Goal: Communication & Community: Answer question/provide support

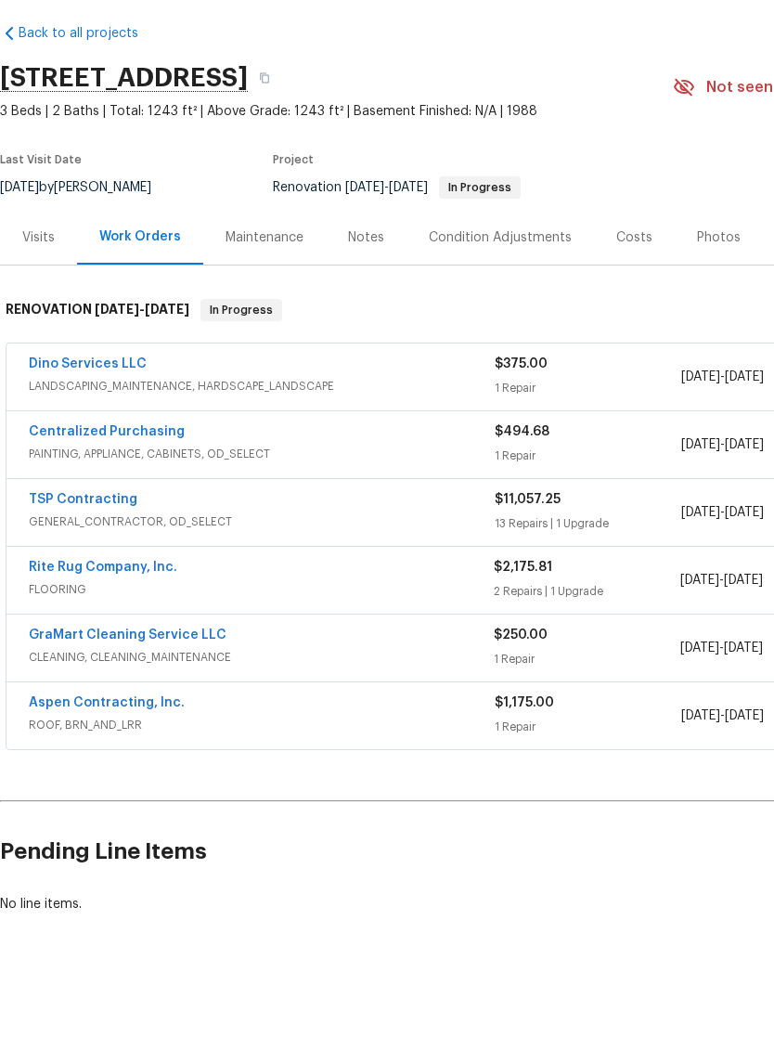
scroll to position [2, 0]
click at [173, 698] on link "GraMart Cleaning Service LLC" at bounding box center [128, 704] width 198 height 13
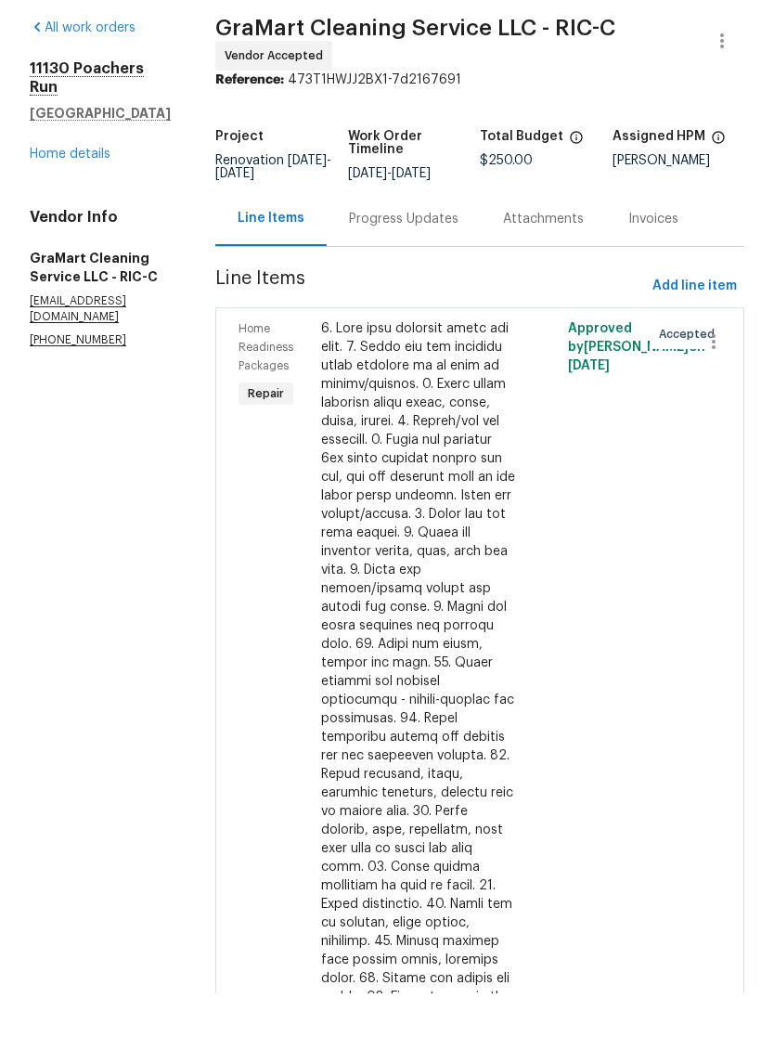
click at [433, 279] on div "Progress Updates" at bounding box center [404, 288] width 110 height 19
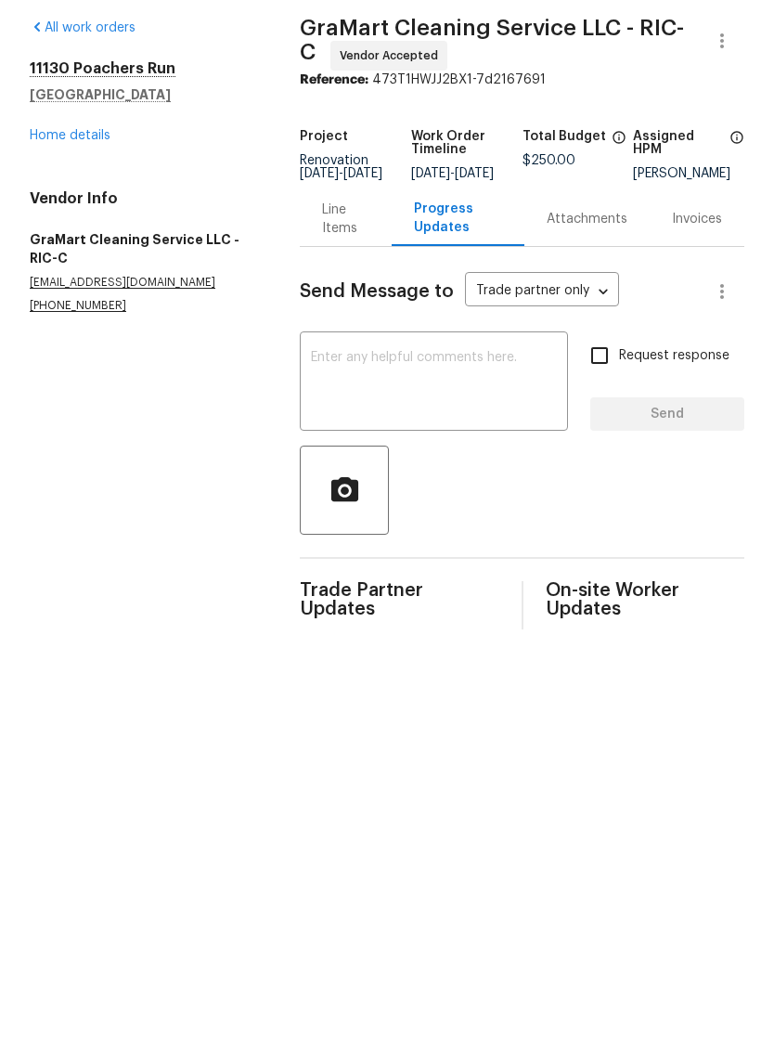
click at [442, 420] on textarea at bounding box center [434, 452] width 246 height 65
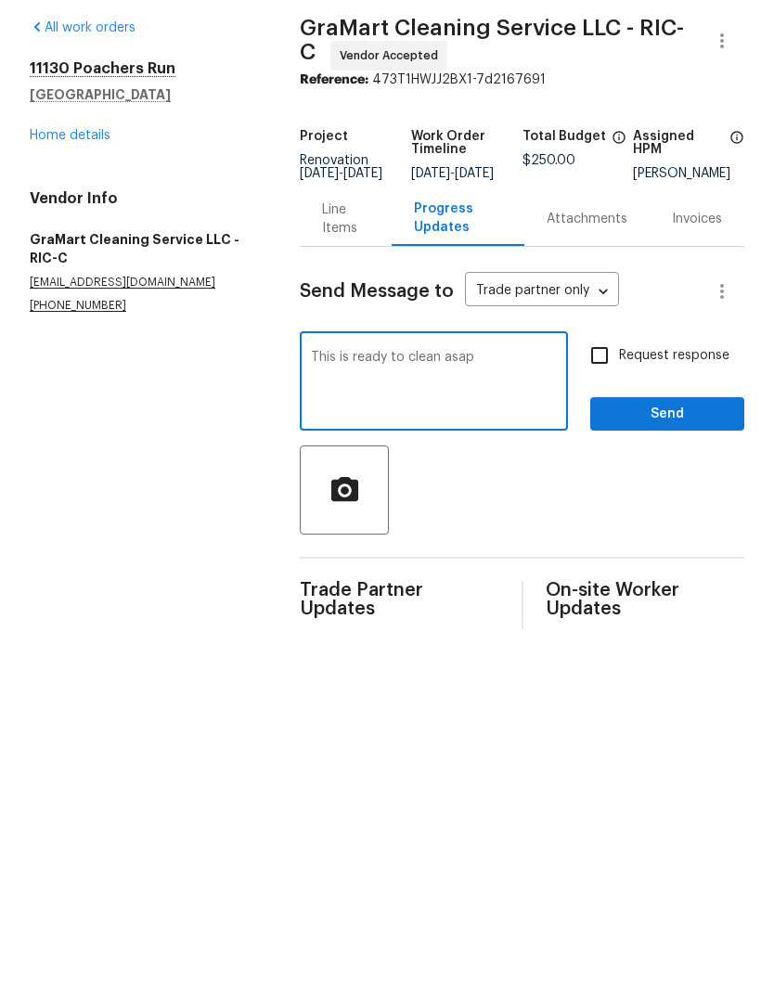
type textarea "This is ready to clean asap"
click at [600, 406] on input "Request response" at bounding box center [599, 425] width 39 height 39
checkbox input "true"
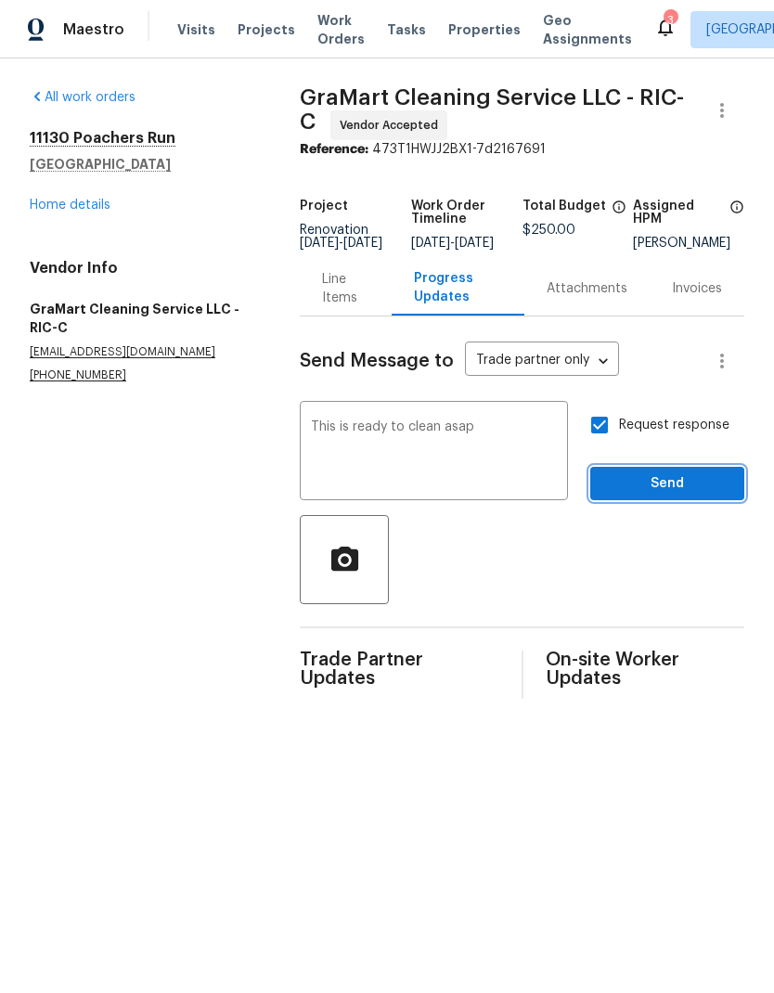
click at [681, 489] on span "Send" at bounding box center [667, 483] width 124 height 23
